Goal: Task Accomplishment & Management: Manage account settings

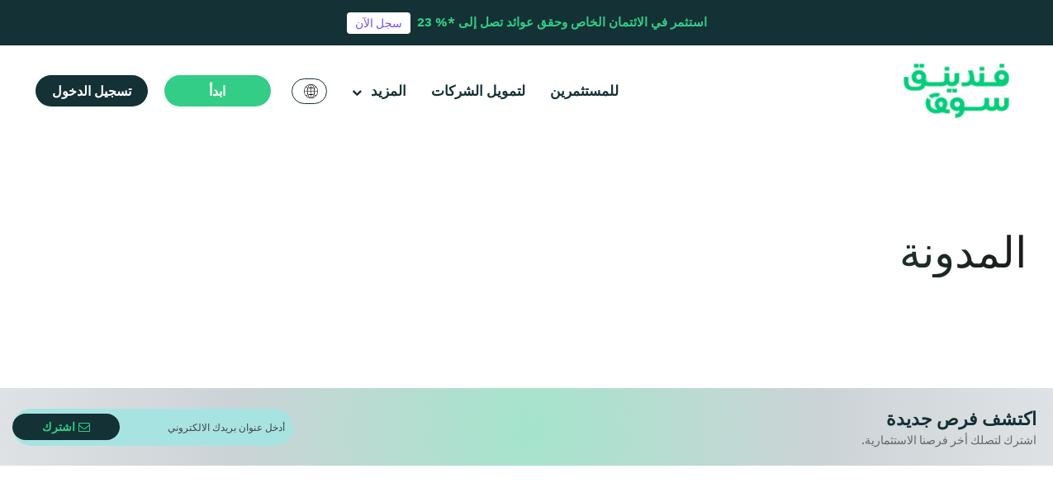
click at [115, 90] on span "تسجيل الدخول" at bounding box center [91, 91] width 79 height 17
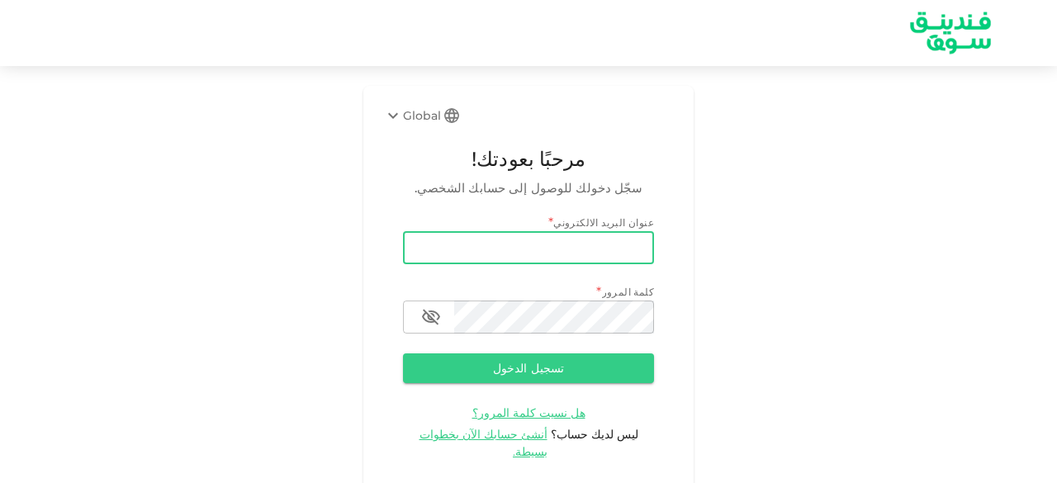
drag, startPoint x: 0, startPoint y: 0, endPoint x: 429, endPoint y: 244, distance: 493.9
click at [429, 244] on input "email" at bounding box center [528, 247] width 251 height 33
type input "[EMAIL_ADDRESS][DOMAIN_NAME]"
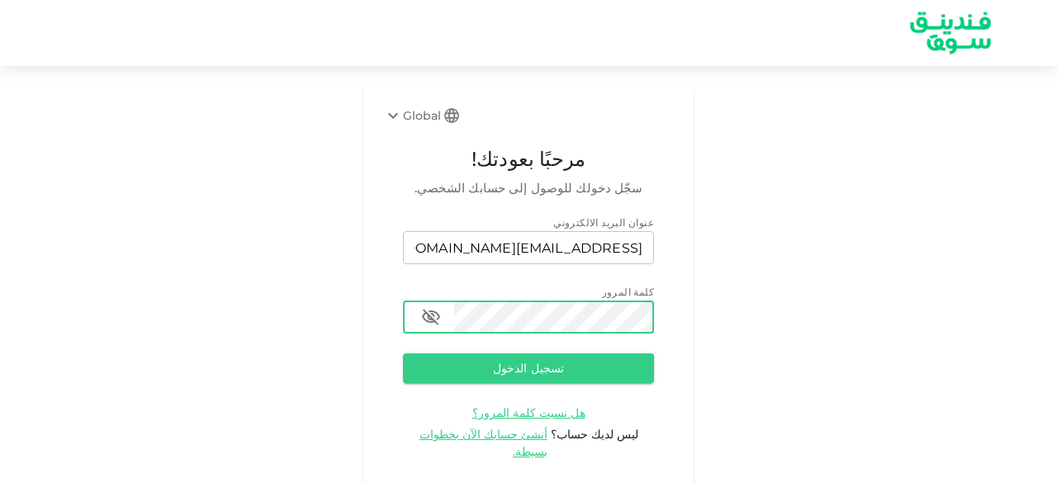
click at [403, 353] on button "تسجيل الدخول" at bounding box center [528, 368] width 251 height 30
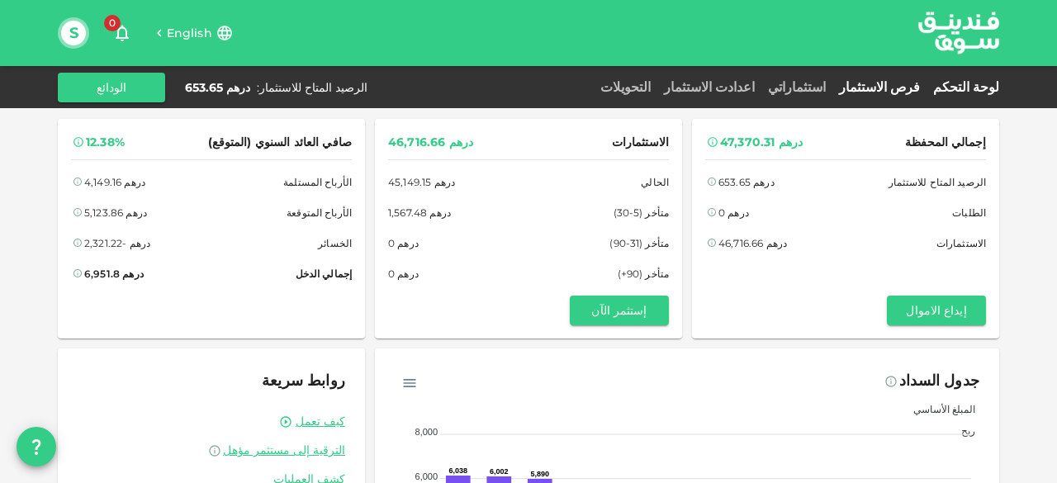
click at [902, 86] on link "فرص الاستثمار" at bounding box center [879, 87] width 94 height 16
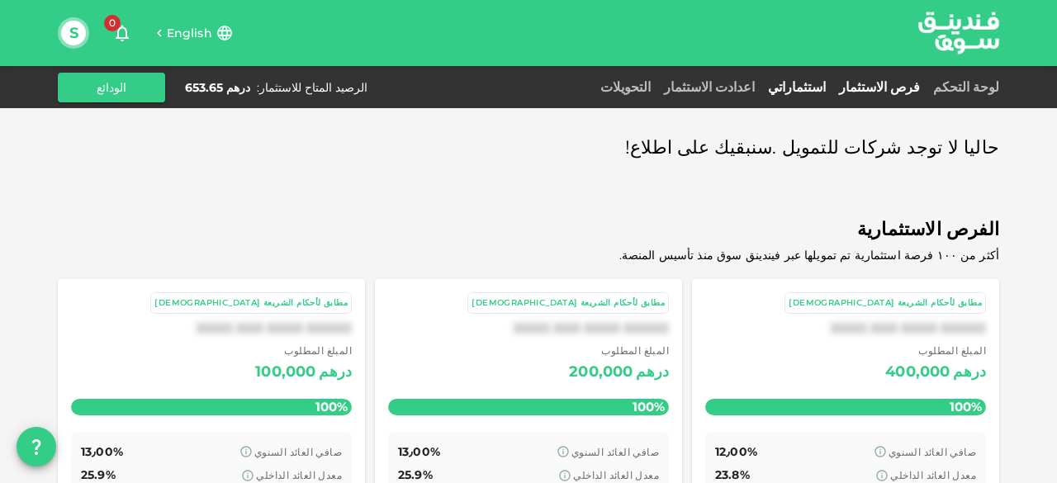
click at [832, 86] on link "استثماراتي" at bounding box center [796, 87] width 71 height 16
